Goal: Task Accomplishment & Management: Manage account settings

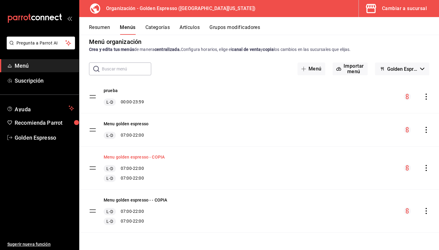
click at [151, 158] on button "Menu golden espresso - COPIA" at bounding box center [134, 157] width 61 height 6
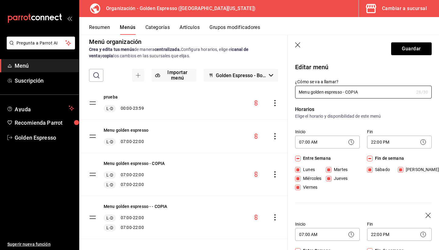
click at [161, 27] on button "Categorías" at bounding box center [157, 29] width 25 height 10
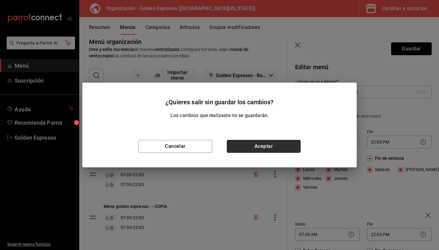
click at [266, 149] on button "Aceptar" at bounding box center [264, 146] width 74 height 13
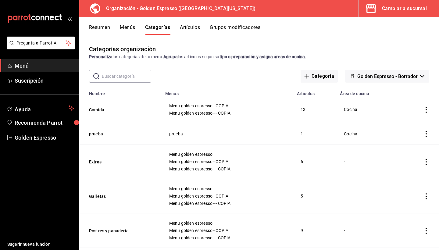
click at [195, 23] on div "Resumen Menús Categorías Artículos Grupos modificadores" at bounding box center [259, 26] width 360 height 18
click at [195, 26] on button "Artículos" at bounding box center [190, 29] width 20 height 10
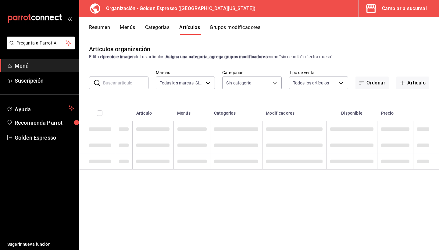
type input "1f2cbe80-1f2e-4bf1-bd89-40a538b239a1"
type input "82b5ce46-820a-498c-b812-862b3e41bfa8,ab560703-94aa-431c-9ef1-ec965bf84642,27f25…"
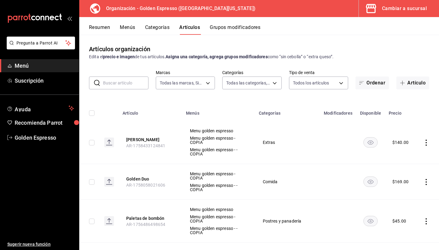
click at [167, 11] on h3 "Organización - Golden Espresso ([GEOGRAPHIC_DATA][US_STATE])" at bounding box center [178, 8] width 154 height 7
click at [92, 5] on icon at bounding box center [95, 8] width 10 height 10
click at [417, 10] on div "Cambiar a sucursal" at bounding box center [404, 8] width 45 height 9
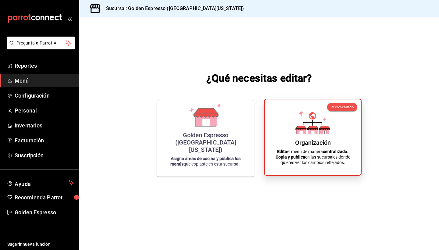
click at [294, 137] on div "Organización Edita el menú de manera centralizada. Copia y publica en las sucur…" at bounding box center [313, 137] width 82 height 66
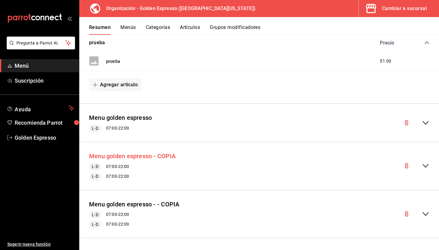
scroll to position [104, 0]
click at [147, 155] on button "Menu golden espresso - COPIA" at bounding box center [132, 156] width 87 height 9
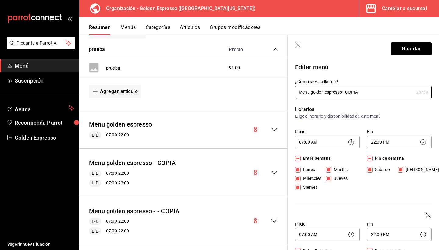
click at [184, 25] on button "Artículos" at bounding box center [190, 29] width 20 height 10
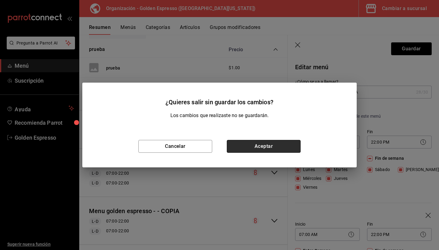
click at [275, 143] on button "Aceptar" at bounding box center [264, 146] width 74 height 13
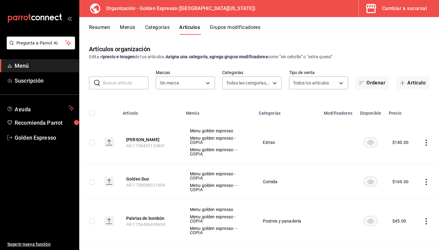
type input "82b5ce46-820a-498c-b812-862b3e41bfa8,ab560703-94aa-431c-9ef1-ec965bf84642,27f25…"
type input "1f2cbe80-1f2e-4bf1-bd89-40a538b239a1"
click at [414, 82] on button "Artículo" at bounding box center [412, 83] width 33 height 13
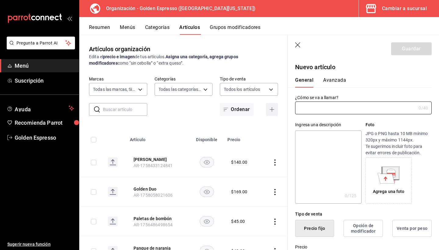
type input "AR-1758669142151"
click at [336, 105] on input "text" at bounding box center [355, 108] width 121 height 12
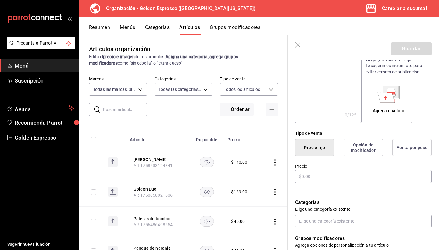
scroll to position [82, 0]
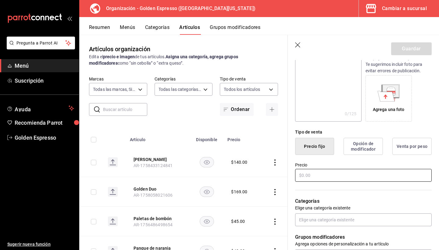
type input "Panaderia"
click at [305, 174] on input "text" at bounding box center [363, 175] width 137 height 13
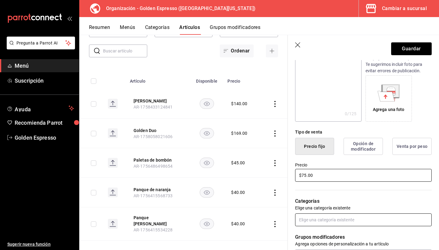
type input "$75.00"
click at [335, 215] on input "text" at bounding box center [363, 219] width 137 height 13
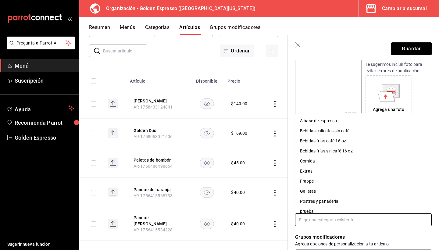
click at [326, 202] on li "Postres y panadería" at bounding box center [363, 201] width 137 height 10
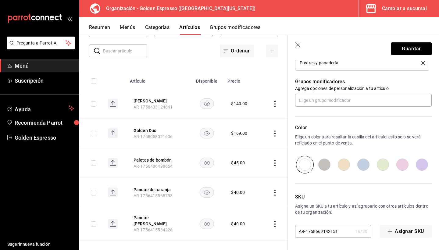
scroll to position [258, 0]
click at [413, 48] on button "Guardar" at bounding box center [411, 48] width 41 height 13
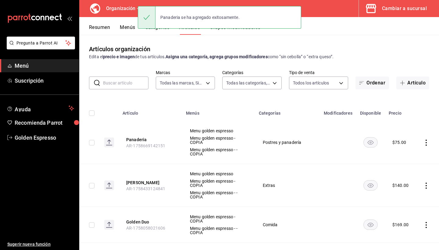
click at [123, 28] on button "Menús" at bounding box center [127, 29] width 15 height 10
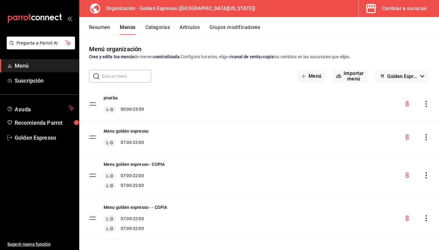
click at [425, 175] on icon "actions" at bounding box center [426, 175] width 6 height 6
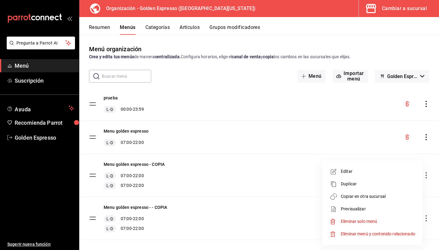
click at [383, 198] on span "Copiar en otra sucursal" at bounding box center [378, 196] width 74 height 6
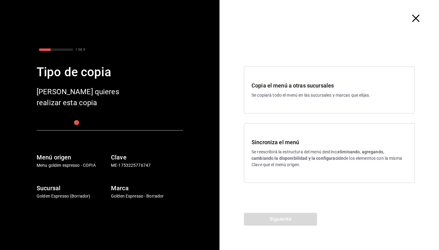
click at [276, 151] on p "Se reescribirá la estructura del menú destino; eliminando, agregando, cambiando…" at bounding box center [329, 158] width 155 height 19
click at [291, 220] on button "Siguiente" at bounding box center [280, 219] width 73 height 13
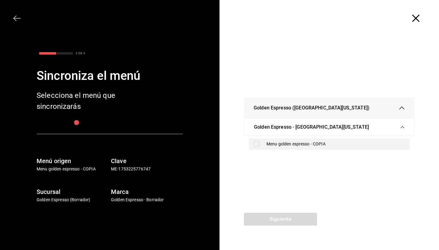
click at [256, 144] on input "checkbox" at bounding box center [256, 143] width 5 height 5
checkbox input "true"
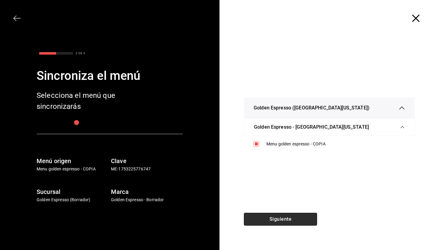
click at [274, 219] on button "Siguiente" at bounding box center [280, 219] width 73 height 13
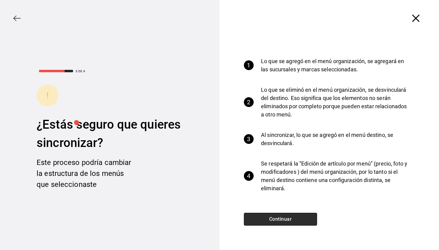
click at [274, 219] on button "Continuar" at bounding box center [280, 219] width 73 height 13
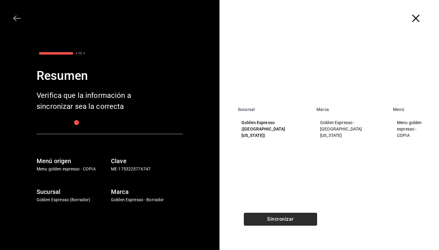
click at [274, 219] on button "Sincronizar" at bounding box center [280, 219] width 73 height 13
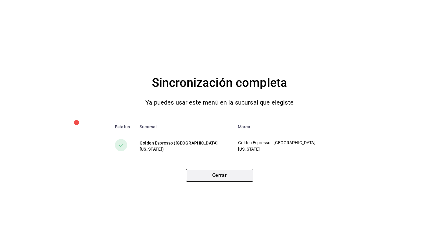
click at [227, 178] on button "Cerrar" at bounding box center [219, 175] width 67 height 13
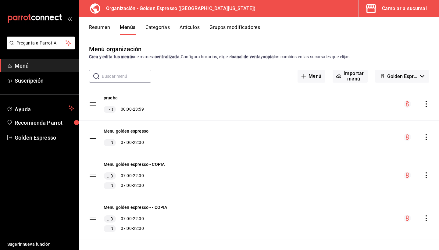
click at [410, 9] on div "Cambiar a sucursal" at bounding box center [404, 8] width 45 height 9
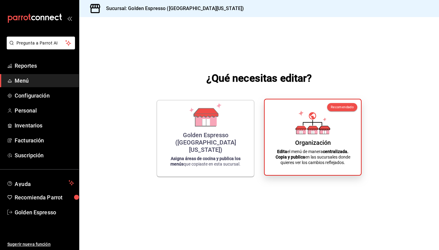
click at [320, 129] on icon at bounding box center [324, 128] width 11 height 4
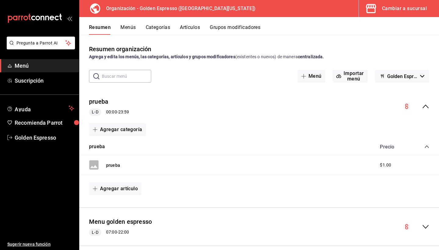
click at [195, 28] on button "Artículos" at bounding box center [190, 29] width 20 height 10
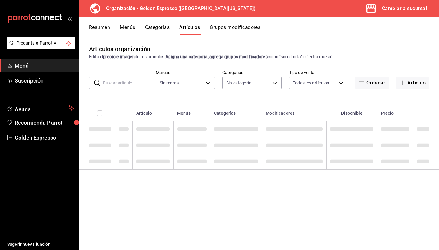
type input "1f2cbe80-1f2e-4bf1-bd89-40a538b239a1"
type input "82b5ce46-820a-498c-b812-862b3e41bfa8,ab560703-94aa-431c-9ef1-ec965bf84642,27f25…"
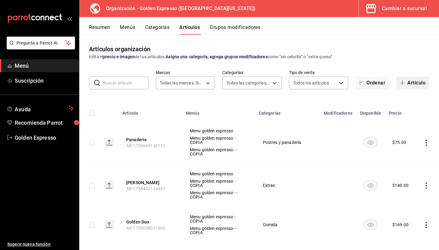
click at [409, 82] on button "Artículo" at bounding box center [412, 83] width 33 height 13
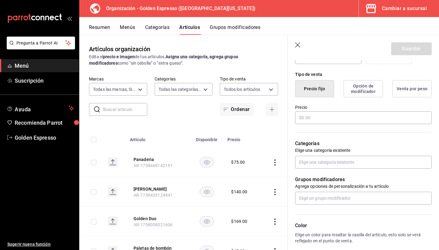
scroll to position [138, 0]
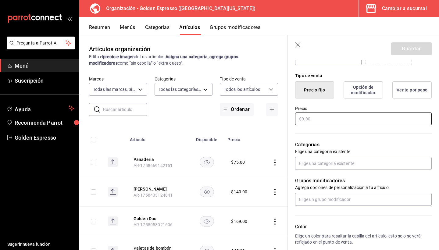
type input "Chilaquiles sencillos verdes"
click at [358, 116] on input "text" at bounding box center [363, 118] width 137 height 13
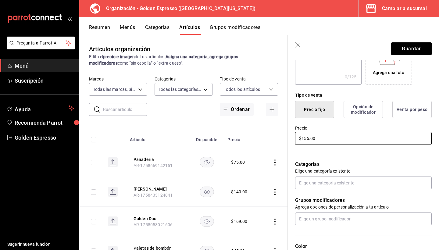
scroll to position [122, 0]
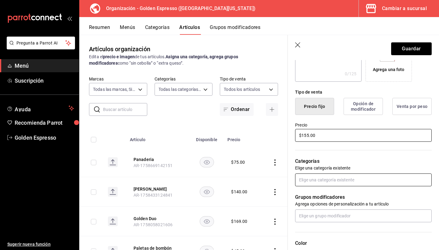
type input "$155.00"
click at [341, 181] on input "text" at bounding box center [363, 179] width 137 height 13
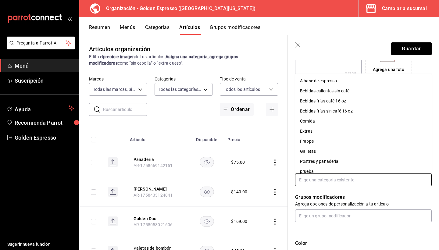
click at [330, 123] on li "Comida" at bounding box center [363, 121] width 137 height 10
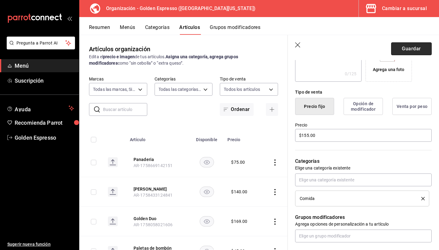
click at [412, 51] on button "Guardar" at bounding box center [411, 48] width 41 height 13
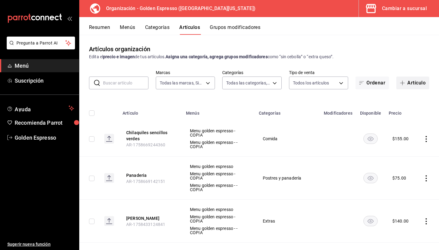
click at [413, 83] on button "Artículo" at bounding box center [412, 83] width 33 height 13
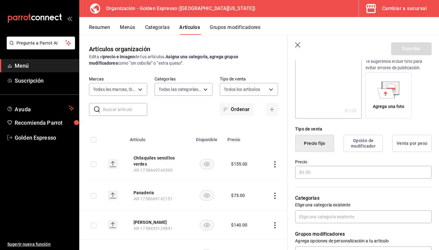
scroll to position [167, 0]
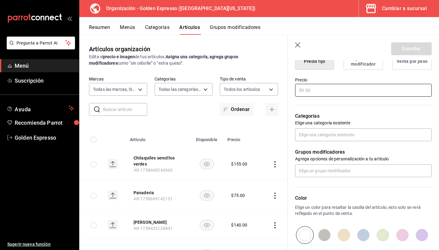
type input "Chilaquiles sencillos rojos"
click at [370, 94] on input "text" at bounding box center [363, 90] width 137 height 13
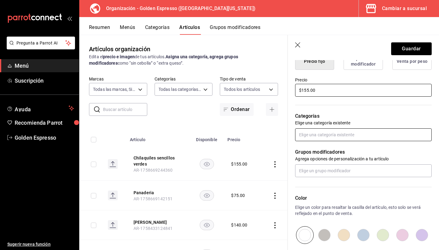
type input "$155.00"
click at [341, 134] on input "text" at bounding box center [363, 134] width 137 height 13
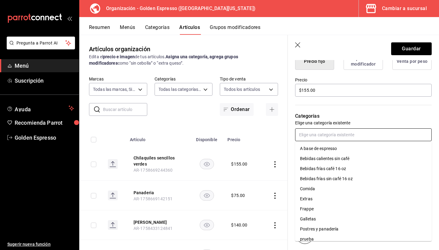
click at [317, 191] on li "Comida" at bounding box center [363, 189] width 137 height 10
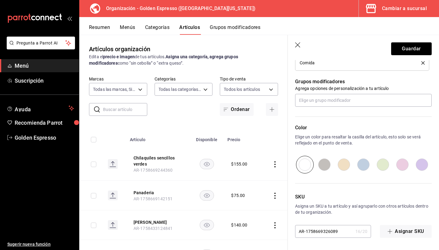
scroll to position [258, 0]
click at [417, 50] on button "Guardar" at bounding box center [411, 48] width 41 height 13
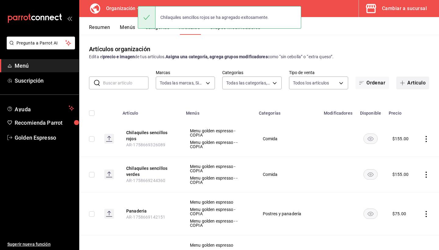
click at [416, 82] on button "Artículo" at bounding box center [412, 83] width 33 height 13
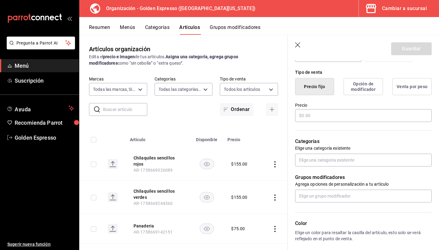
scroll to position [142, 0]
type input "Chilaquiles sencillos mixtos"
click at [369, 112] on input "text" at bounding box center [363, 115] width 137 height 13
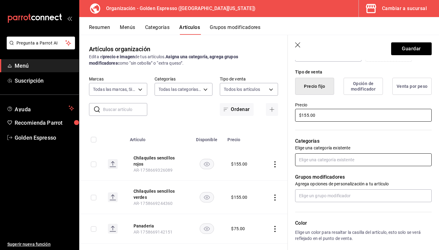
type input "$155.00"
click at [352, 160] on input "text" at bounding box center [363, 159] width 137 height 13
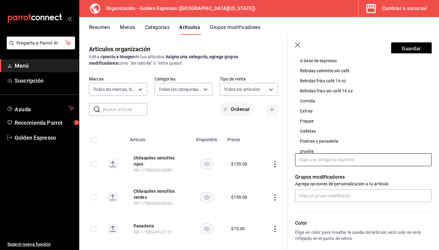
click at [331, 102] on li "Comida" at bounding box center [363, 101] width 137 height 10
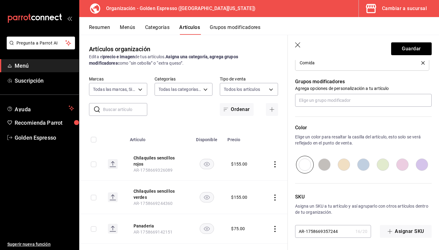
scroll to position [258, 0]
click at [414, 52] on button "Guardar" at bounding box center [411, 48] width 41 height 13
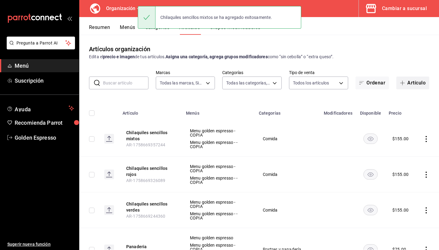
click at [412, 83] on button "Artículo" at bounding box center [412, 83] width 33 height 13
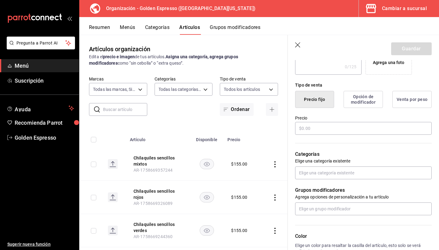
scroll to position [134, 0]
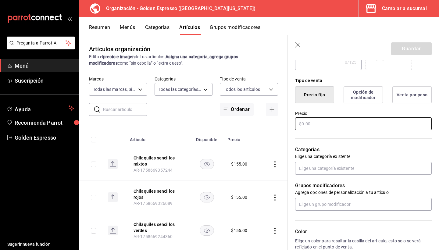
type input "Chilaquiles verdes con huevo"
click at [380, 125] on input "text" at bounding box center [363, 123] width 137 height 13
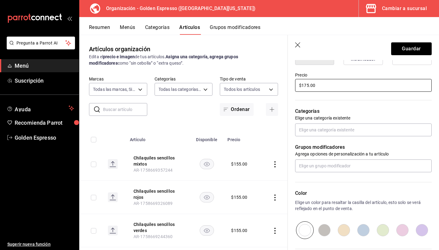
scroll to position [173, 0]
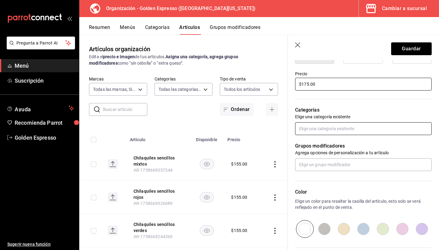
type input "$175.00"
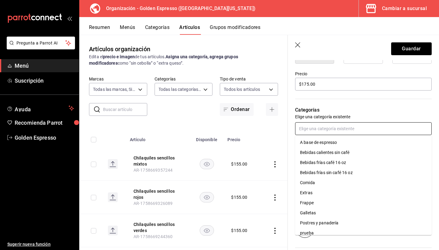
click at [387, 133] on input "text" at bounding box center [363, 128] width 137 height 13
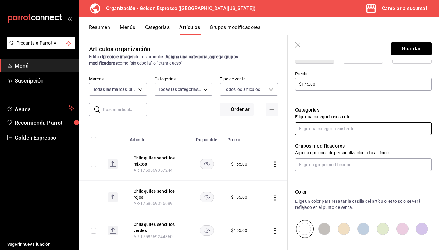
click at [387, 133] on input "text" at bounding box center [363, 128] width 137 height 13
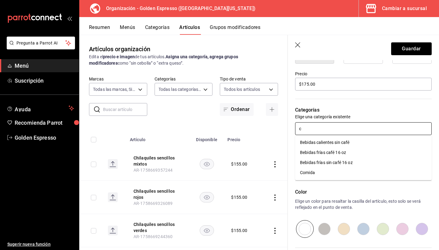
type input "co"
click at [372, 145] on li "Comida" at bounding box center [363, 142] width 137 height 10
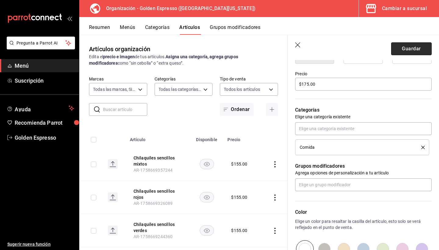
click at [411, 48] on button "Guardar" at bounding box center [411, 48] width 41 height 13
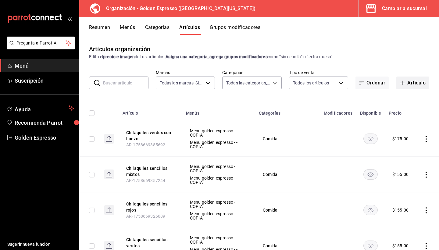
click at [416, 81] on button "Artículo" at bounding box center [412, 83] width 33 height 13
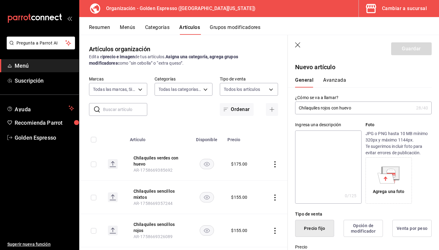
click at [342, 109] on input "Chilaquiles rojos con huevo" at bounding box center [354, 108] width 119 height 12
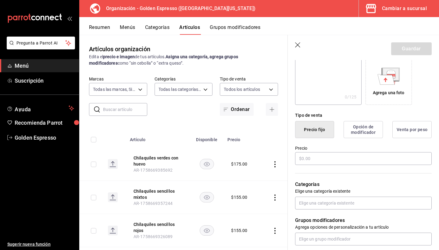
scroll to position [102, 0]
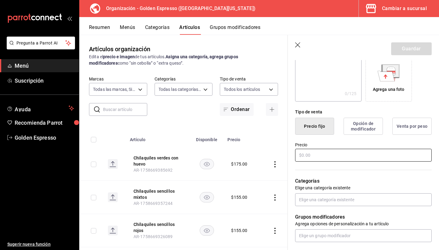
type input "Chilaquiles rojos con huevo"
click at [334, 155] on input "text" at bounding box center [363, 155] width 137 height 13
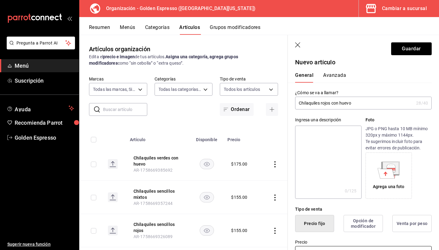
scroll to position [5, 0]
type input "$175.00"
click at [408, 54] on button "Guardar" at bounding box center [411, 48] width 41 height 13
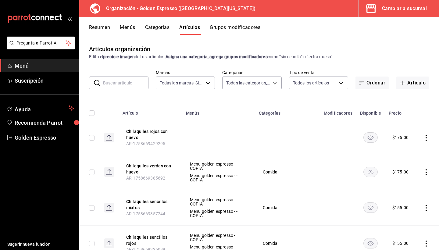
click at [428, 140] on icon "actions" at bounding box center [426, 138] width 6 height 6
click at [410, 156] on li "Editar" at bounding box center [402, 151] width 37 height 12
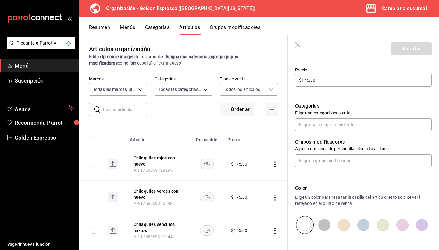
scroll to position [181, 0]
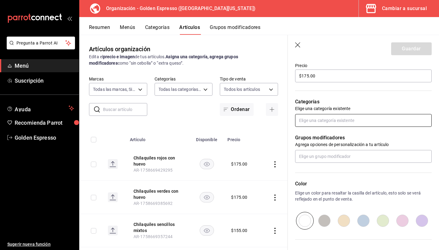
click at [394, 118] on input "text" at bounding box center [363, 120] width 137 height 13
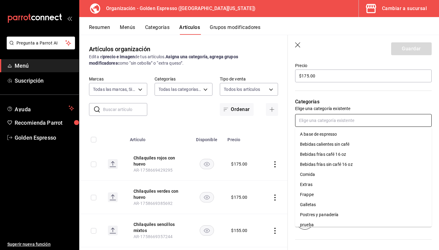
click at [346, 173] on li "Comida" at bounding box center [363, 175] width 137 height 10
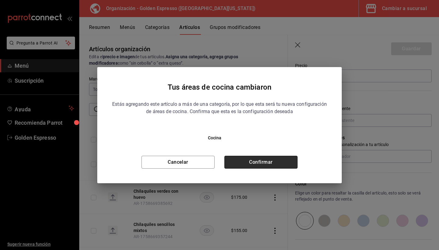
click at [291, 162] on button "Confirmar" at bounding box center [260, 162] width 73 height 13
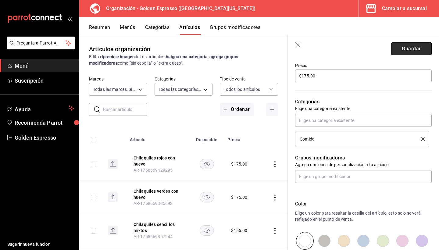
click at [416, 51] on button "Guardar" at bounding box center [411, 48] width 41 height 13
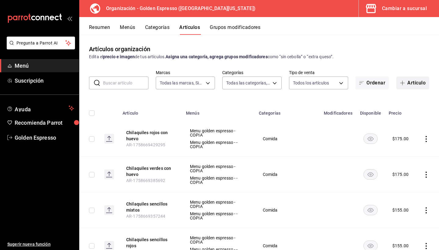
click at [406, 82] on span "button" at bounding box center [403, 82] width 7 height 5
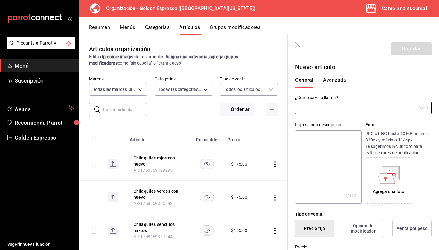
type input "AR-1758669520117"
click at [321, 106] on input "text" at bounding box center [355, 108] width 121 height 12
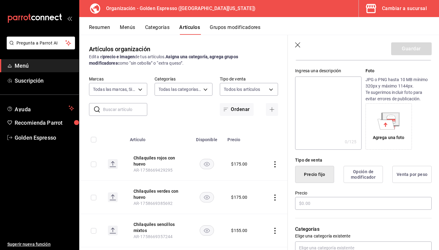
scroll to position [83, 0]
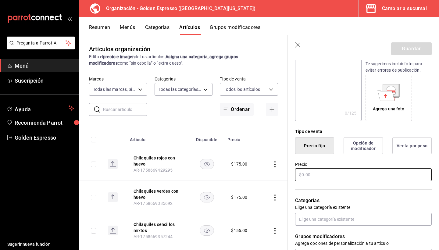
type input "Chilaquiles Mixtos con huevo"
click at [333, 176] on input "text" at bounding box center [363, 174] width 137 height 13
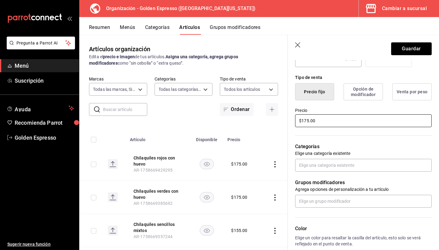
scroll to position [139, 0]
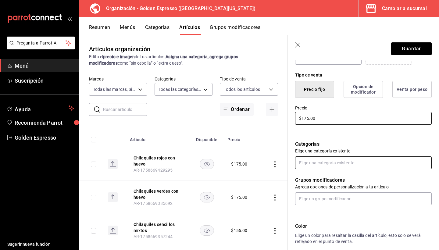
type input "$175.00"
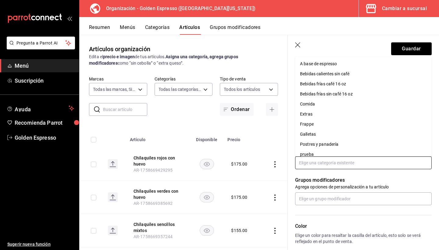
click at [366, 160] on input "text" at bounding box center [363, 162] width 137 height 13
click at [330, 105] on li "Comida" at bounding box center [363, 104] width 137 height 10
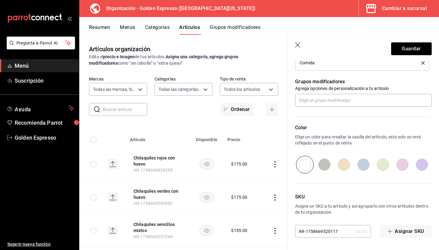
scroll to position [258, 0]
click at [414, 49] on button "Guardar" at bounding box center [411, 48] width 41 height 13
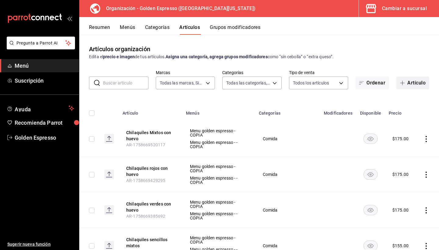
click at [410, 82] on button "Artículo" at bounding box center [412, 83] width 33 height 13
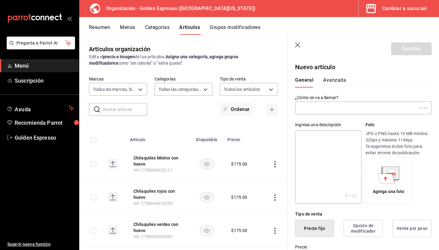
click at [353, 109] on input "text" at bounding box center [355, 108] width 121 height 12
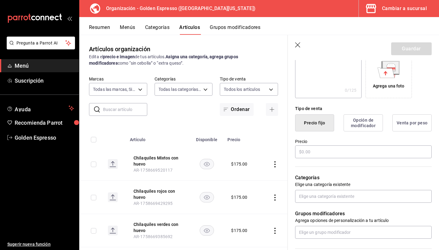
scroll to position [107, 0]
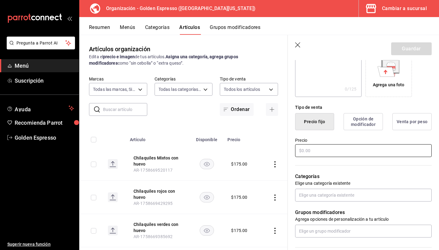
type input "Chilaquiles verdes con pollo"
click at [332, 149] on input "text" at bounding box center [363, 150] width 137 height 13
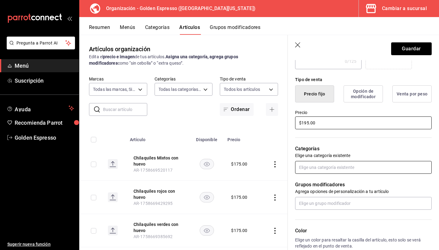
scroll to position [135, 0]
type input "$195.00"
click at [344, 170] on input "text" at bounding box center [363, 167] width 137 height 13
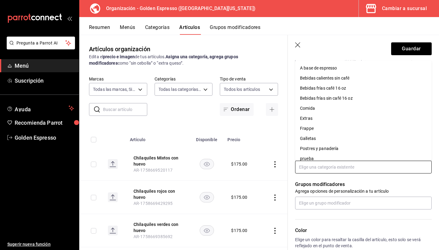
click at [339, 110] on li "Comida" at bounding box center [363, 108] width 137 height 10
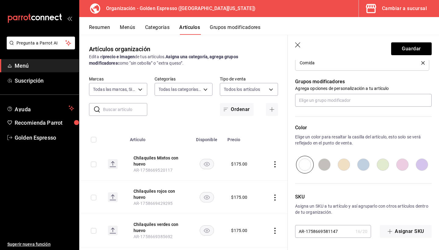
scroll to position [258, 0]
click at [412, 50] on button "Guardar" at bounding box center [411, 48] width 41 height 13
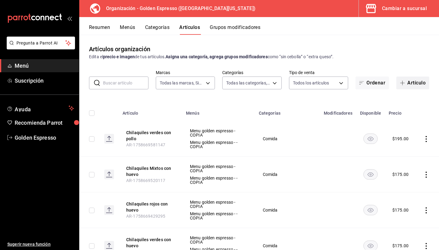
click at [425, 80] on button "Artículo" at bounding box center [412, 83] width 33 height 13
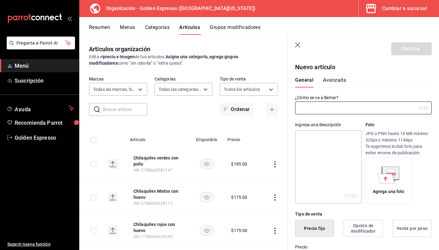
type input "AR-1758669634661"
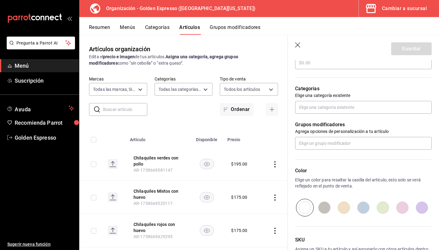
scroll to position [209, 0]
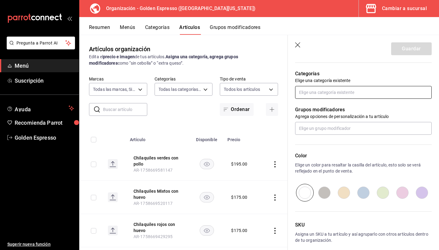
type input "Chilaquiles rojos con pollo"
click at [370, 93] on input "text" at bounding box center [363, 92] width 137 height 13
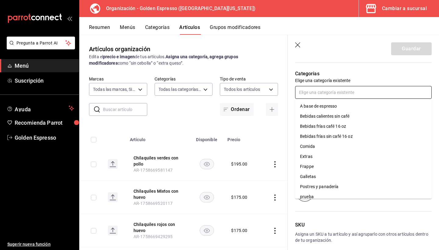
click at [321, 149] on li "Comida" at bounding box center [363, 146] width 137 height 10
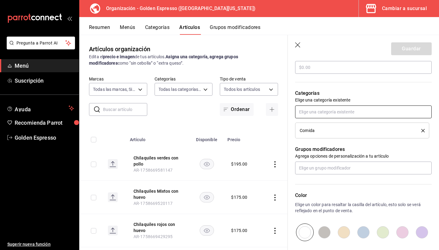
scroll to position [186, 0]
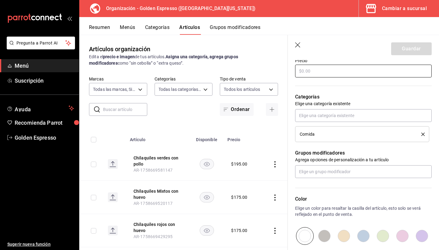
click at [341, 73] on input "text" at bounding box center [363, 71] width 137 height 13
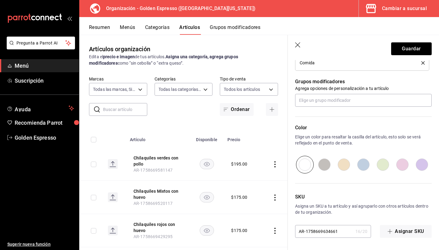
scroll to position [258, 0]
type input "$195.00"
click at [412, 44] on button "Guardar" at bounding box center [411, 48] width 41 height 13
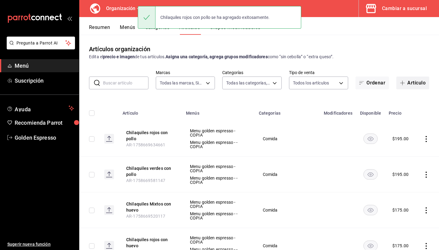
click at [422, 84] on button "Artículo" at bounding box center [412, 83] width 33 height 13
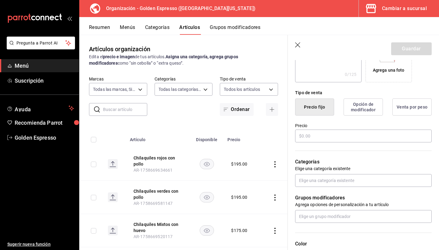
scroll to position [125, 0]
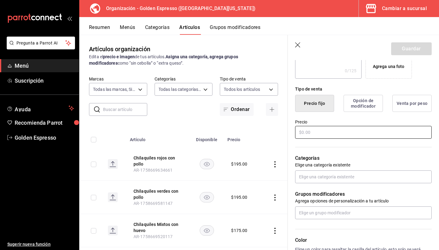
type input "Chilaquiles mixtos con Pollo"
click at [373, 134] on input "text" at bounding box center [363, 132] width 137 height 13
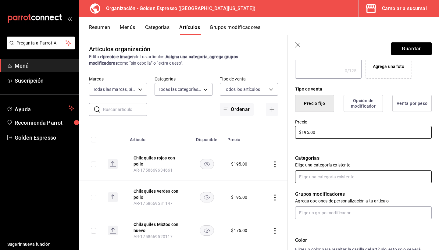
type input "$195.00"
click at [355, 175] on input "text" at bounding box center [363, 176] width 137 height 13
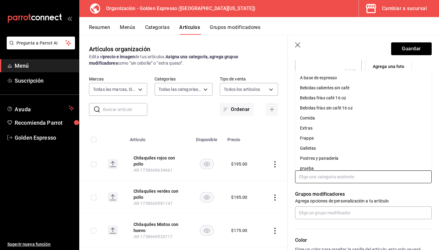
click at [328, 121] on li "Comida" at bounding box center [363, 118] width 137 height 10
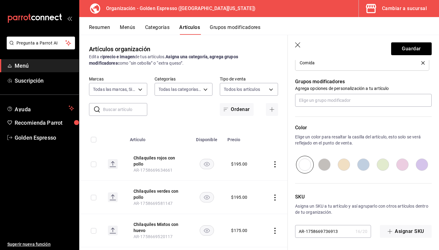
scroll to position [258, 0]
click at [416, 50] on button "Guardar" at bounding box center [411, 48] width 41 height 13
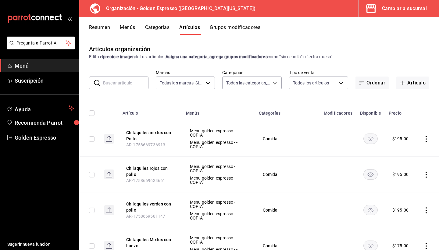
click at [129, 26] on button "Menús" at bounding box center [127, 29] width 15 height 10
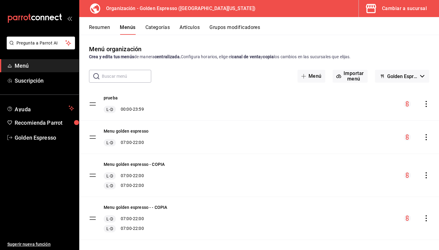
click at [426, 175] on icon "actions" at bounding box center [426, 175] width 1 height 6
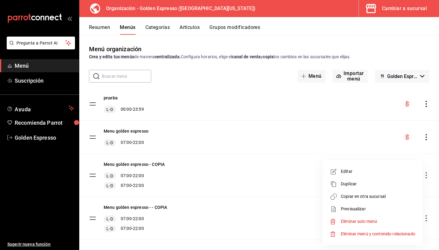
click at [384, 198] on span "Copiar en otra sucursal" at bounding box center [378, 196] width 74 height 6
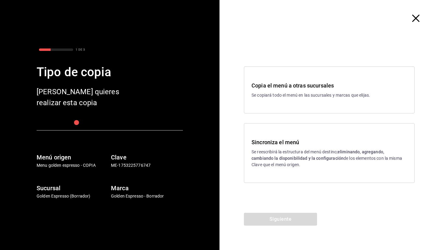
click at [273, 154] on p "Se reescribirá la estructura del menú destino; eliminando, agregando, cambiando…" at bounding box center [329, 158] width 155 height 19
click at [280, 217] on button "Siguiente" at bounding box center [280, 219] width 73 height 13
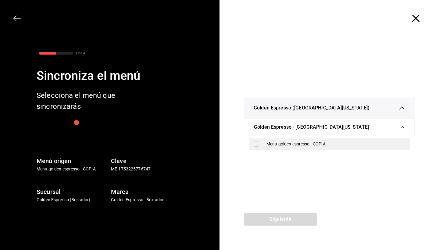
click at [264, 147] on div "Menu golden espresso - COPIA" at bounding box center [329, 143] width 161 height 11
checkbox input "true"
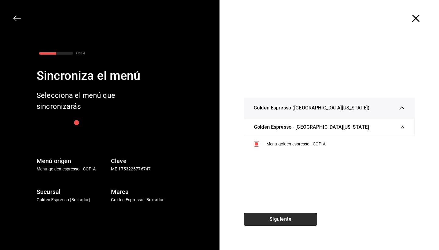
click at [287, 216] on button "Siguiente" at bounding box center [280, 219] width 73 height 13
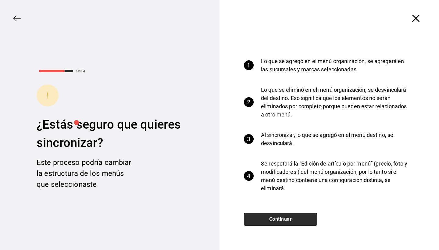
click at [287, 216] on button "Continuar" at bounding box center [280, 219] width 73 height 13
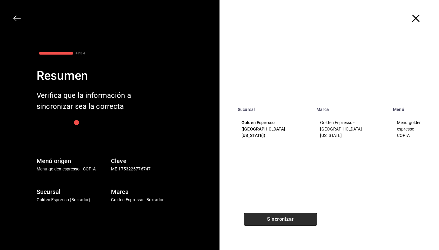
click at [287, 216] on button "Sincronizar" at bounding box center [280, 219] width 73 height 13
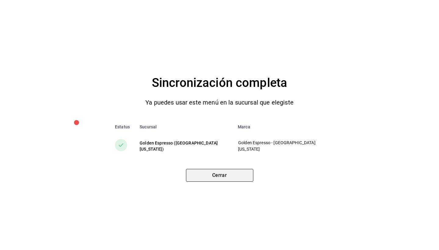
click at [236, 181] on button "Cerrar" at bounding box center [219, 175] width 67 height 13
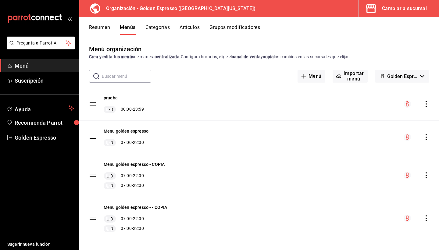
click at [99, 29] on button "Resumen" at bounding box center [99, 29] width 21 height 10
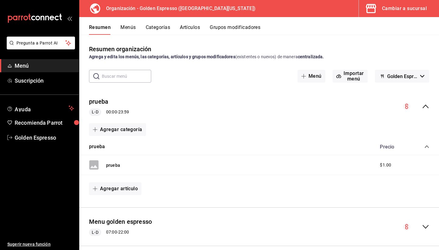
click at [395, 5] on div "Cambiar a sucursal" at bounding box center [404, 8] width 45 height 9
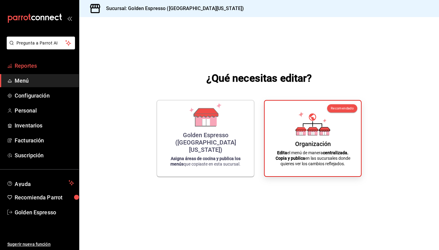
click at [29, 69] on span "Reportes" at bounding box center [44, 66] width 59 height 8
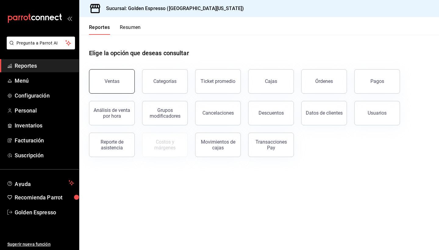
click at [120, 81] on button "Ventas" at bounding box center [112, 81] width 46 height 24
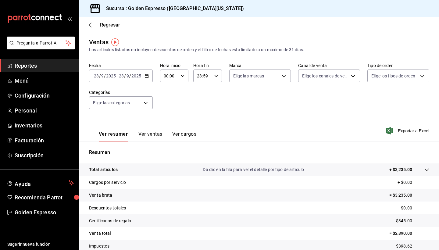
click at [182, 75] on icon "button" at bounding box center [182, 76] width 4 height 4
click at [163, 99] on button "15" at bounding box center [167, 95] width 12 height 12
click at [274, 120] on div at bounding box center [219, 125] width 439 height 250
click at [180, 71] on div "15:00 Hora inicio" at bounding box center [174, 76] width 28 height 13
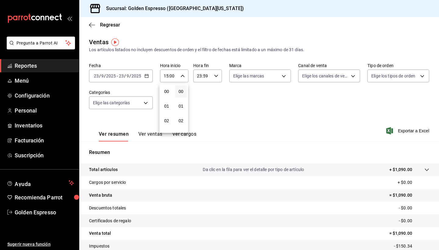
scroll to position [224, 0]
click at [231, 93] on div at bounding box center [219, 125] width 439 height 250
click at [149, 76] on div "[DATE] [DATE] - [DATE] [DATE]" at bounding box center [121, 76] width 64 height 13
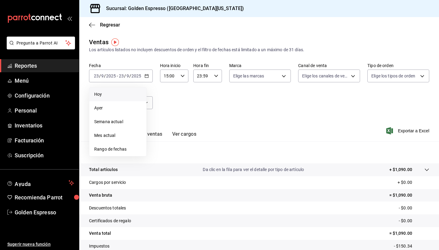
click at [113, 95] on span "Hoy" at bounding box center [117, 94] width 47 height 6
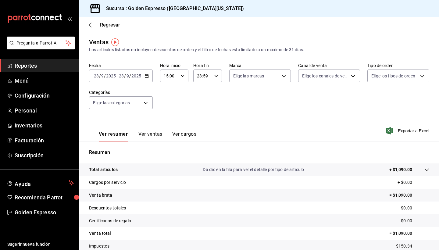
click at [182, 80] on div "15:00 Hora inicio" at bounding box center [174, 76] width 28 height 13
click at [164, 93] on span "00" at bounding box center [166, 91] width 5 height 5
type input "00:00"
click at [280, 122] on div at bounding box center [219, 125] width 439 height 250
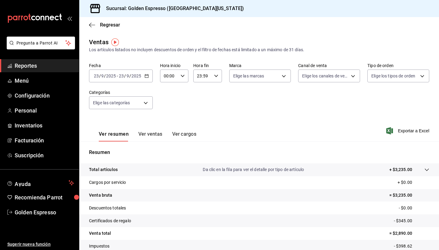
click at [146, 74] on icon "button" at bounding box center [147, 76] width 4 height 4
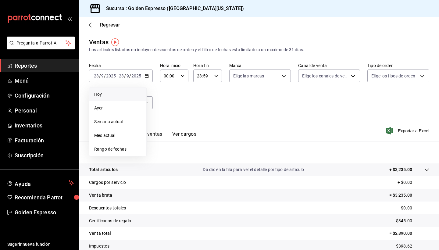
click at [211, 106] on div "Fecha [DATE] [DATE] - [DATE] [DATE] [PERSON_NAME] Semana actual Mes actual Rang…" at bounding box center [259, 90] width 340 height 54
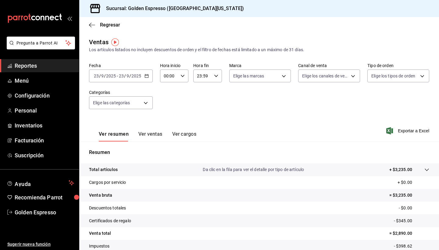
click at [145, 76] on \(Stroke\) "button" at bounding box center [146, 75] width 3 height 0
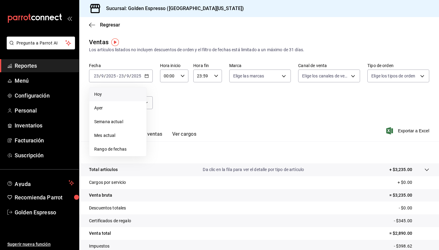
click at [117, 96] on span "Hoy" at bounding box center [117, 94] width 47 height 6
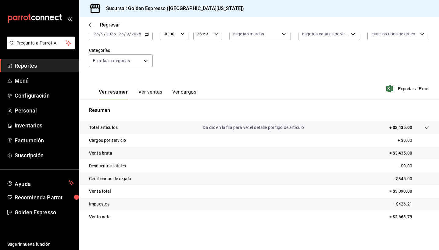
scroll to position [42, 0]
